Goal: Use online tool/utility: Utilize a website feature to perform a specific function

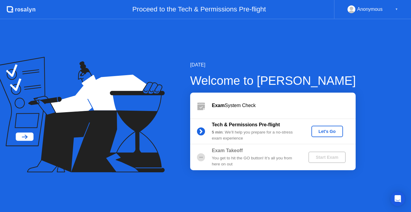
click at [322, 135] on button "Let's Go" at bounding box center [328, 131] width 32 height 11
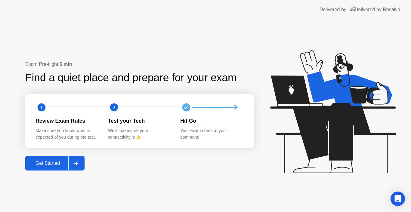
click at [60, 163] on div "Get Started" at bounding box center [47, 163] width 41 height 5
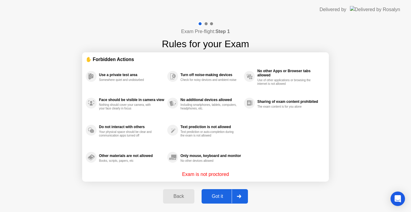
click at [220, 194] on div "Got it" at bounding box center [218, 196] width 28 height 5
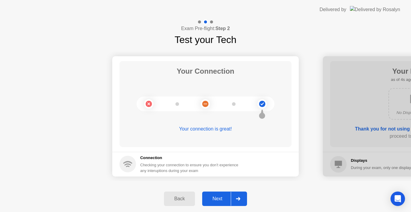
click at [220, 196] on div "Next" at bounding box center [217, 198] width 27 height 5
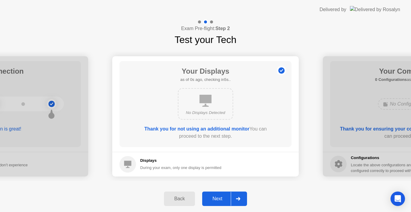
click at [220, 196] on div "Next" at bounding box center [217, 198] width 27 height 5
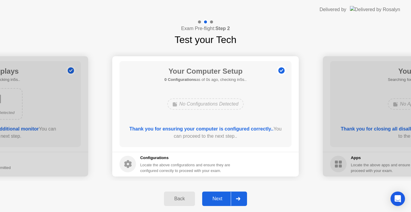
click at [220, 196] on div "Next" at bounding box center [217, 198] width 27 height 5
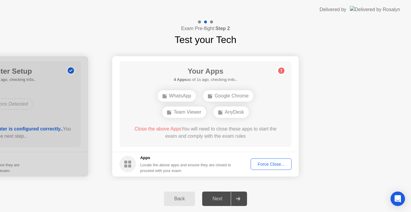
click at [281, 71] on circle at bounding box center [282, 70] width 6 height 6
click at [289, 110] on div "Your Apps 3 Apps as of 0s ago, checking in5s.. WhatsApp Google Chrome Team View…" at bounding box center [206, 104] width 172 height 86
click at [279, 71] on circle at bounding box center [282, 70] width 6 height 6
click at [264, 170] on button "Force Close..." at bounding box center [271, 164] width 41 height 11
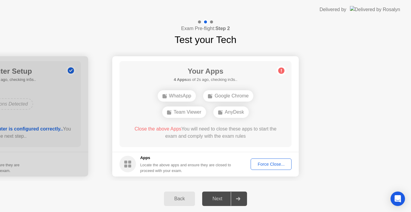
click at [258, 186] on div "Back Next" at bounding box center [205, 199] width 411 height 26
click at [279, 168] on button "Force Close..." at bounding box center [271, 164] width 41 height 11
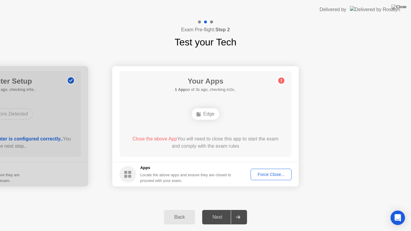
click at [261, 173] on div "Force Close..." at bounding box center [271, 174] width 37 height 5
click at [261, 212] on div at bounding box center [205, 231] width 411 height 0
click at [262, 175] on div "Force Close..." at bounding box center [271, 174] width 37 height 5
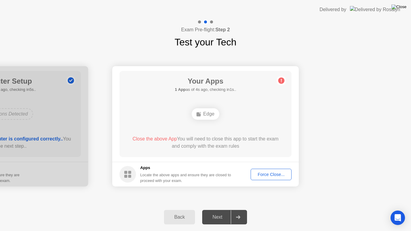
click at [402, 9] on img at bounding box center [399, 7] width 15 height 5
